Goal: Find specific page/section: Find specific page/section

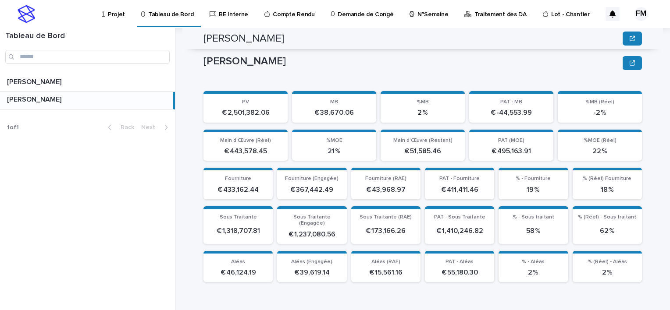
scroll to position [263, 0]
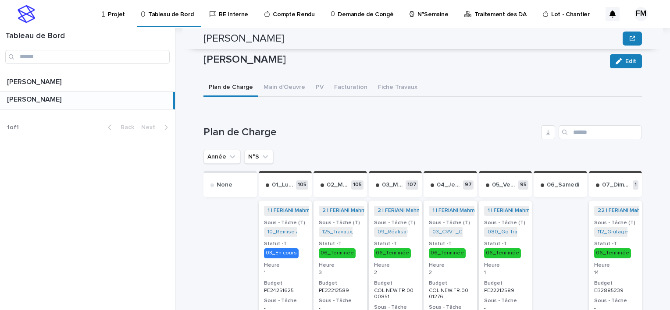
click at [107, 14] on div "Projet" at bounding box center [115, 9] width 28 height 18
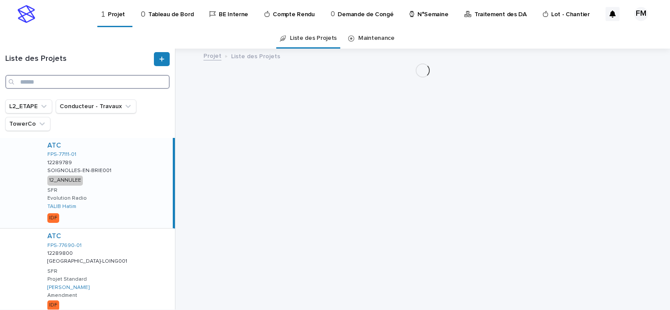
click at [64, 80] on input "Search" at bounding box center [87, 82] width 164 height 14
paste input "*******"
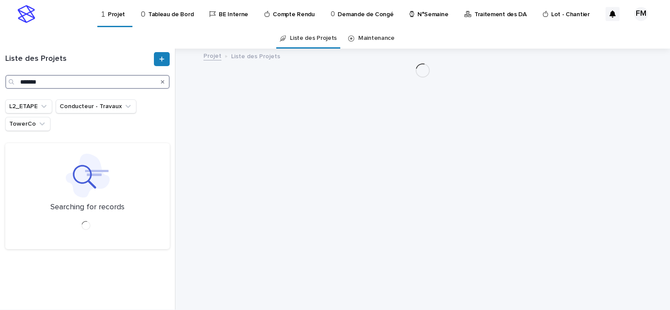
type input "*******"
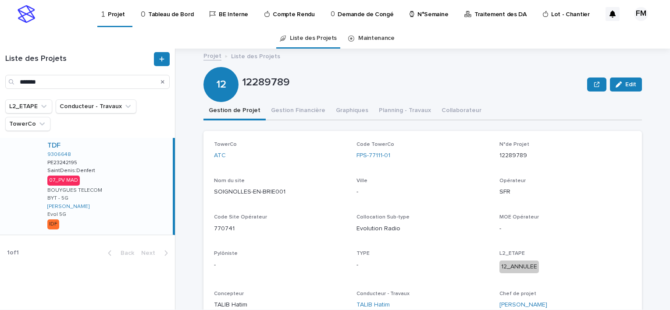
click at [501, 156] on p "12289789" at bounding box center [565, 155] width 132 height 9
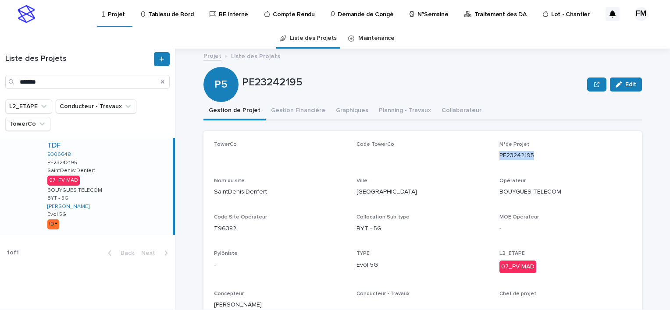
click at [501, 156] on p "PE23242195" at bounding box center [565, 155] width 132 height 9
copy p "PE23242195"
click at [177, 17] on p "Tableau de Bord" at bounding box center [170, 9] width 45 height 18
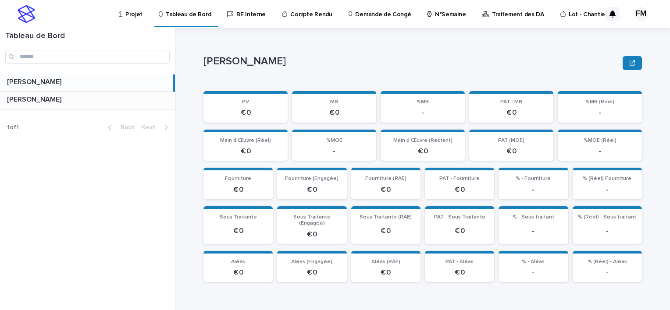
click at [85, 107] on div "FERIANI [PERSON_NAME]" at bounding box center [87, 100] width 175 height 17
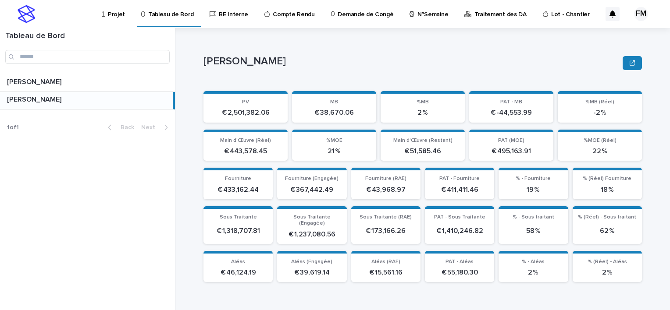
click at [176, 13] on p "Tableau de Bord" at bounding box center [170, 9] width 45 height 18
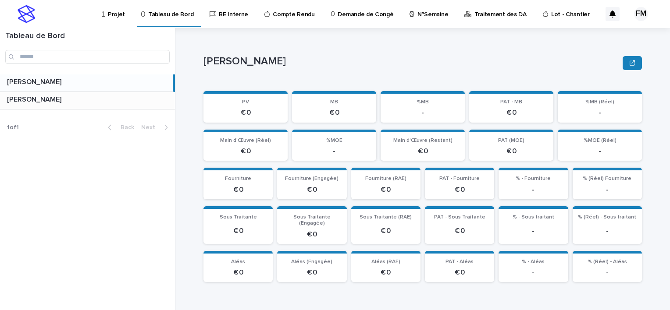
click at [75, 102] on p at bounding box center [89, 100] width 164 height 8
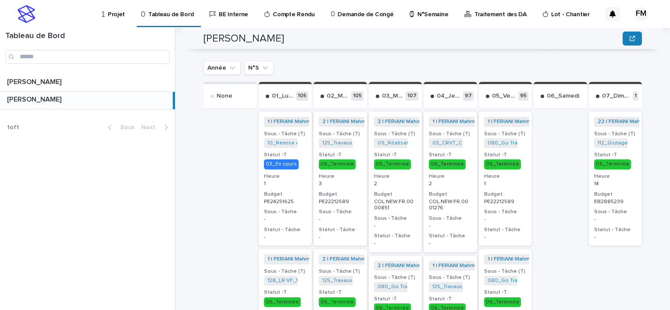
scroll to position [263, 0]
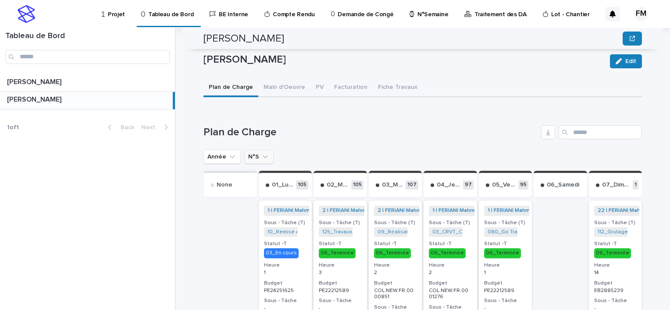
click at [261, 153] on icon "N°S" at bounding box center [265, 157] width 9 height 9
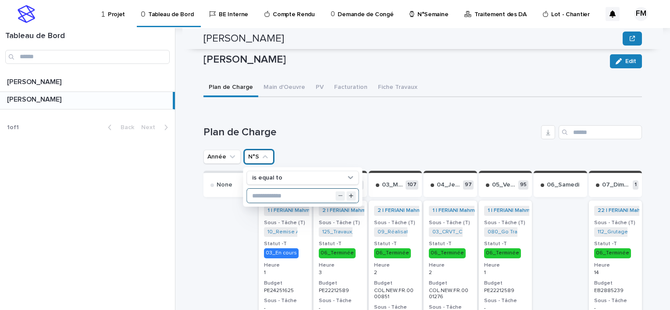
click at [269, 189] on input "text" at bounding box center [302, 196] width 111 height 14
type input "**"
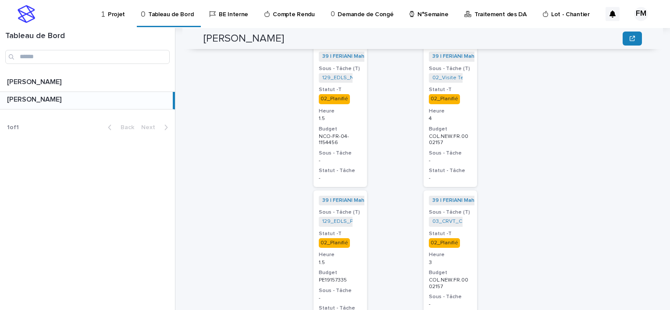
scroll to position [374, 0]
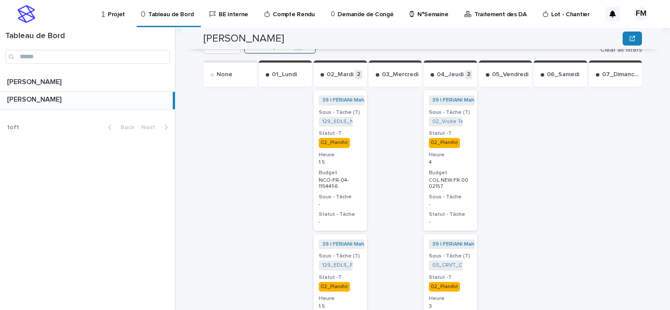
click at [459, 202] on p "-" at bounding box center [450, 205] width 43 height 6
